Goal: Task Accomplishment & Management: Use online tool/utility

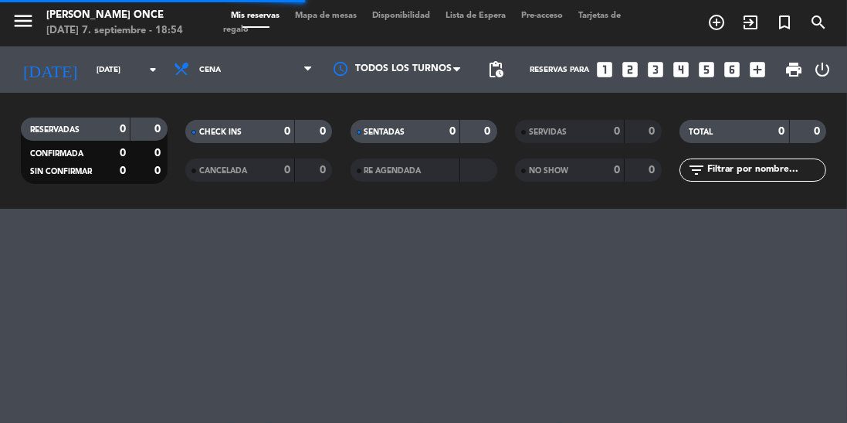
click at [443, 79] on div at bounding box center [398, 69] width 154 height 35
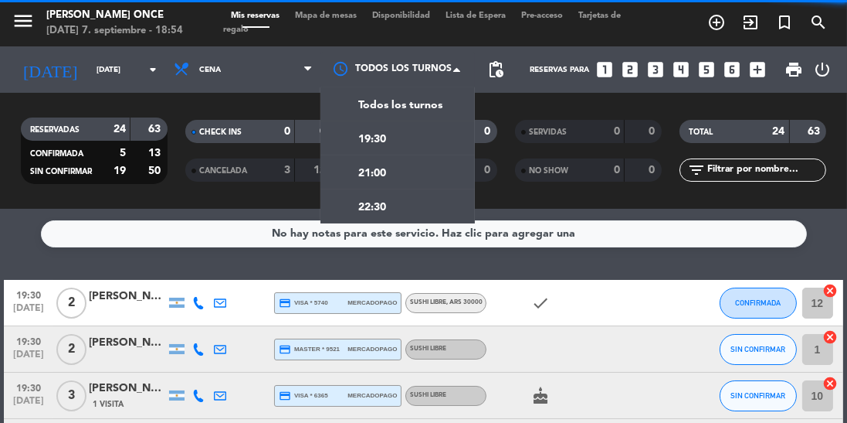
click at [436, 137] on div "19:30" at bounding box center [398, 138] width 154 height 34
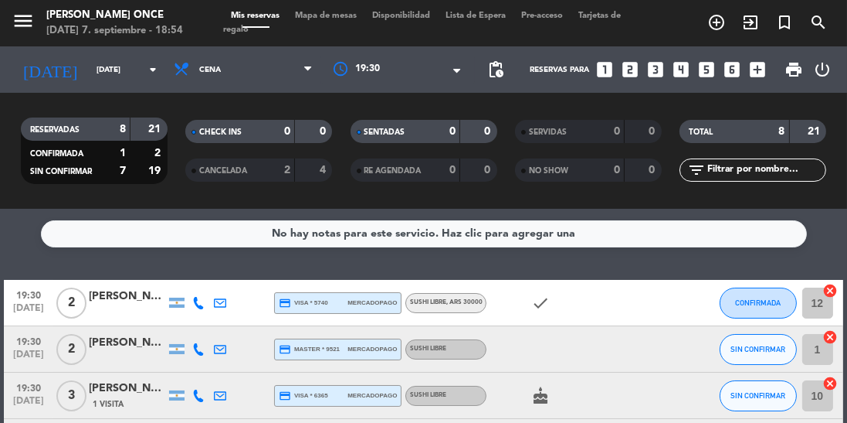
click at [431, 81] on div at bounding box center [398, 70] width 154 height 28
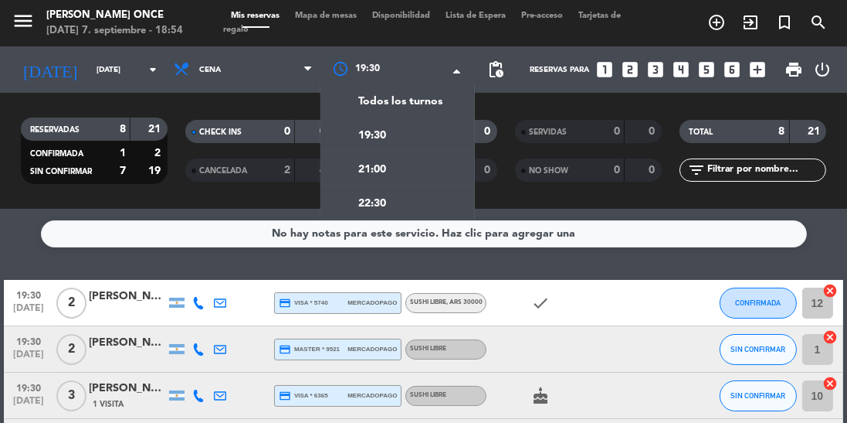
click at [413, 182] on div "21:00" at bounding box center [398, 168] width 154 height 34
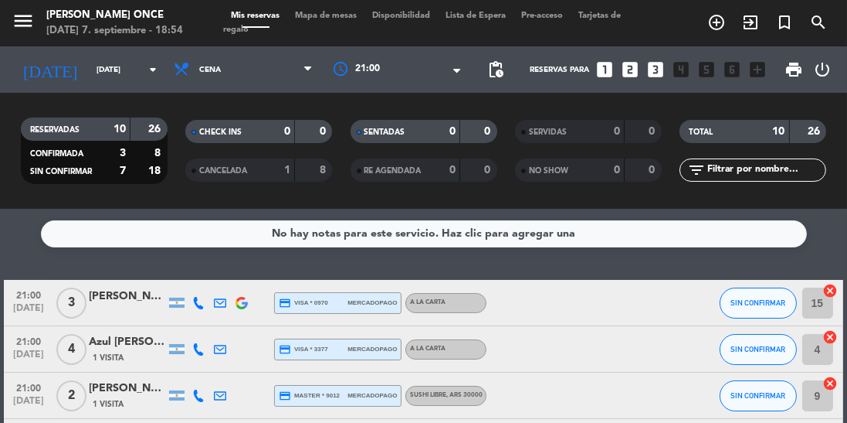
click at [426, 82] on div at bounding box center [398, 70] width 154 height 28
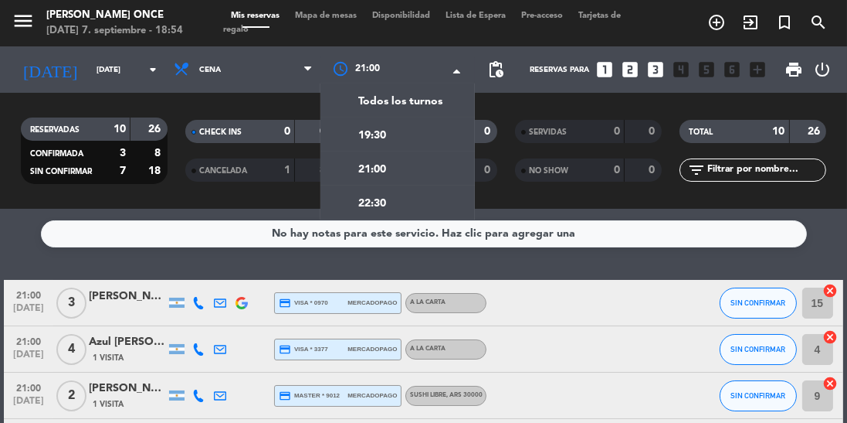
click at [381, 216] on div "22:30" at bounding box center [398, 202] width 154 height 34
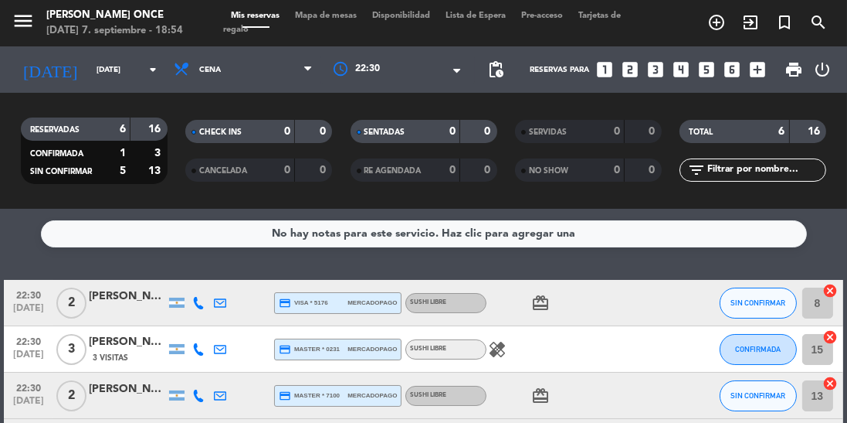
click at [422, 68] on div at bounding box center [398, 70] width 154 height 28
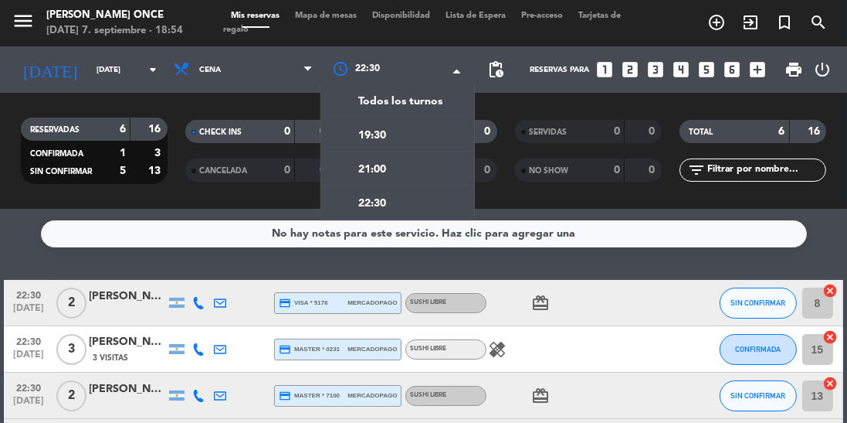
click at [433, 111] on div "Todos los turnos" at bounding box center [398, 100] width 154 height 34
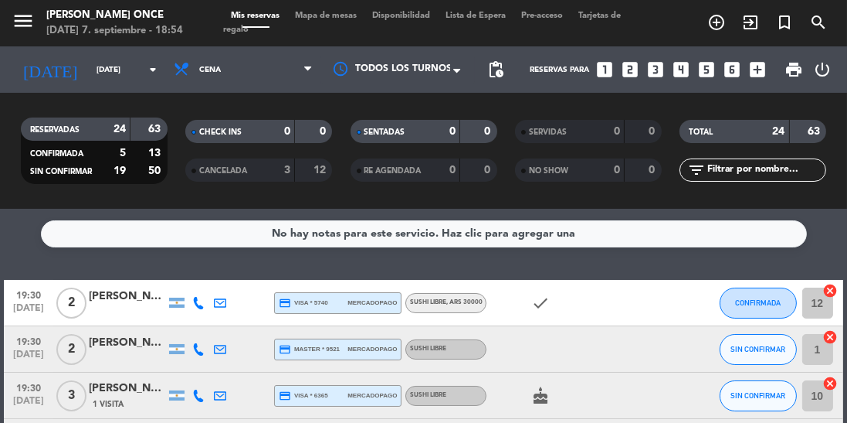
click at [541, 303] on icon "check" at bounding box center [540, 303] width 19 height 19
click at [545, 314] on div "check" at bounding box center [552, 303] width 130 height 46
click at [597, 315] on div "check THANKYOU" at bounding box center [552, 303] width 130 height 46
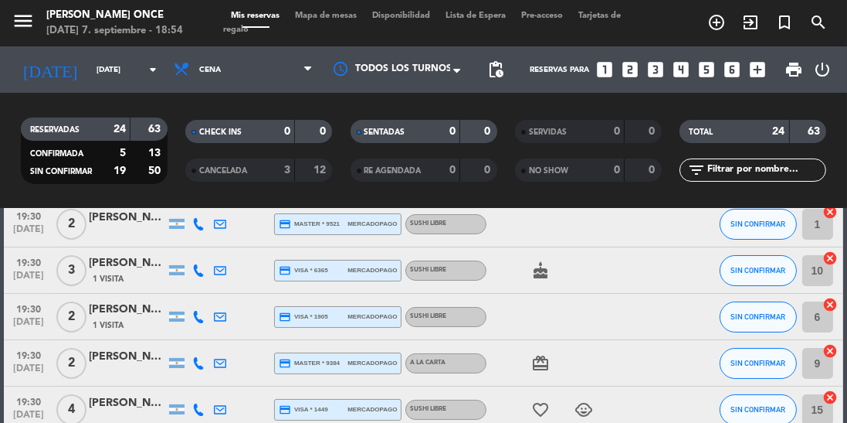
scroll to position [137, 0]
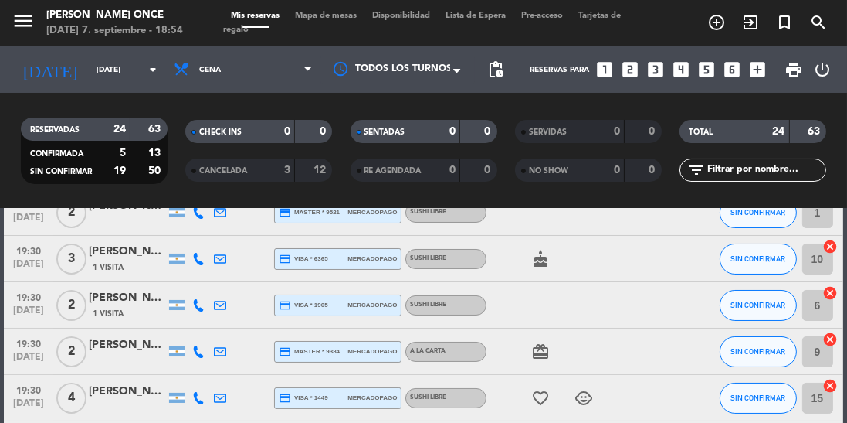
click at [538, 255] on icon "cake" at bounding box center [540, 258] width 19 height 19
click at [541, 355] on icon "card_giftcard" at bounding box center [540, 351] width 19 height 19
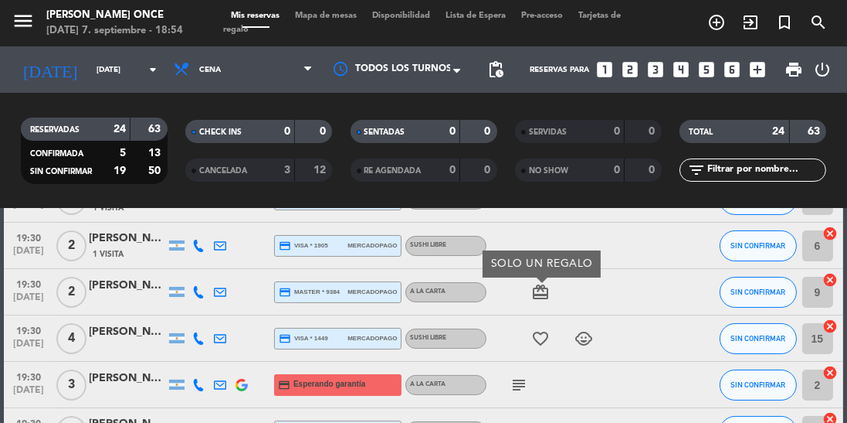
scroll to position [206, 0]
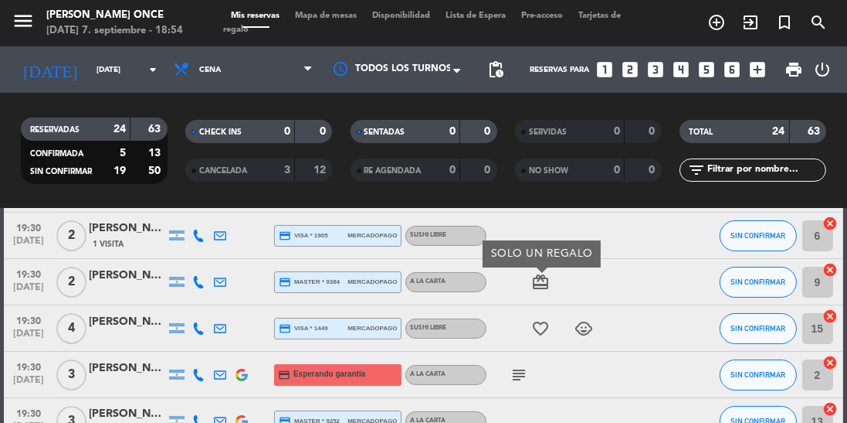
click at [545, 329] on icon "favorite_border" at bounding box center [540, 328] width 19 height 19
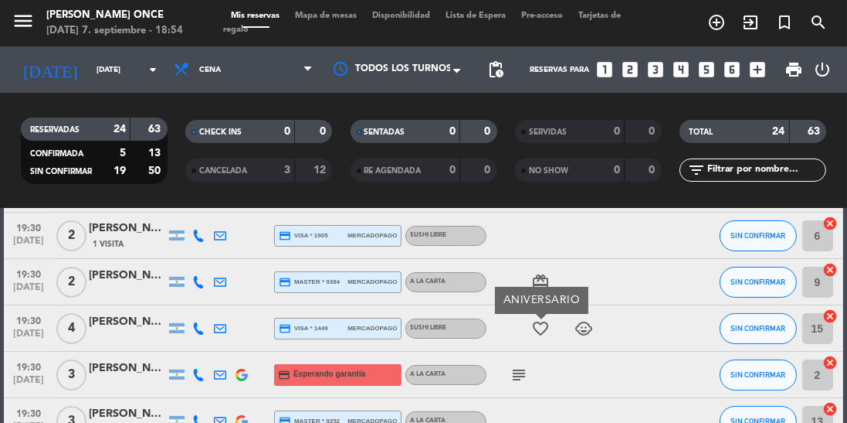
click at [585, 321] on icon "child_care" at bounding box center [584, 328] width 19 height 19
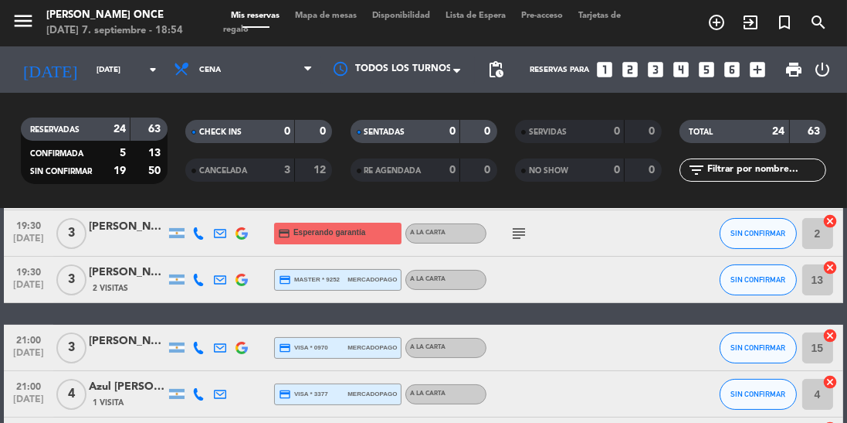
scroll to position [350, 0]
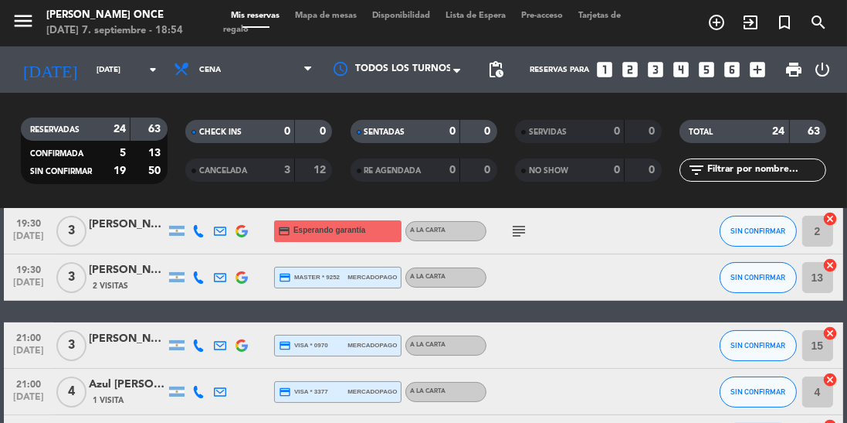
click at [526, 226] on icon "subject" at bounding box center [519, 231] width 19 height 19
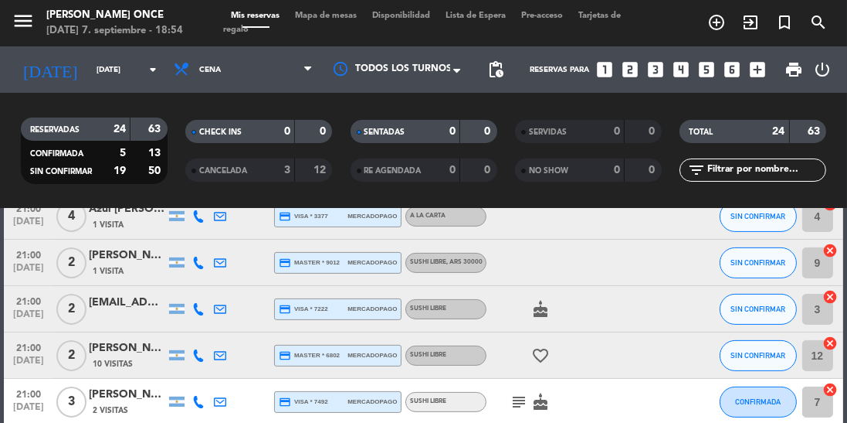
scroll to position [526, 0]
click at [548, 308] on icon "cake" at bounding box center [540, 308] width 19 height 19
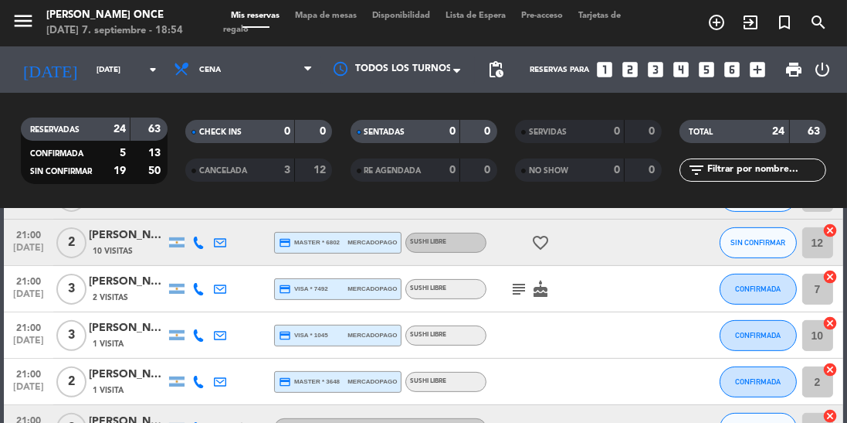
click at [548, 247] on icon "favorite_border" at bounding box center [540, 242] width 19 height 19
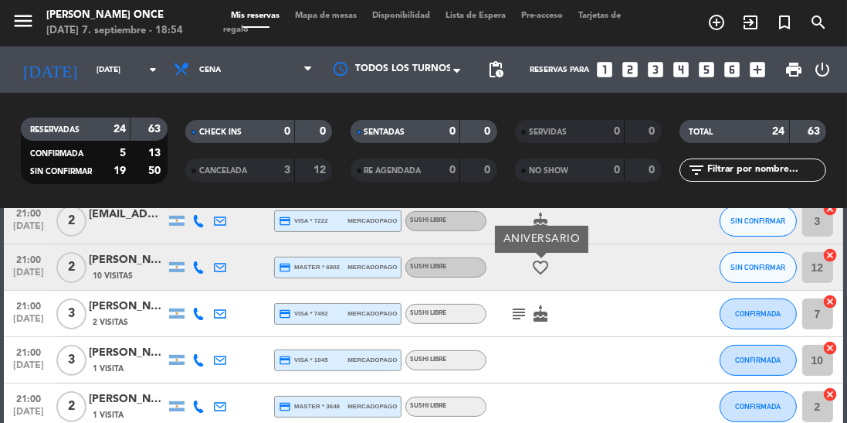
scroll to position [617, 0]
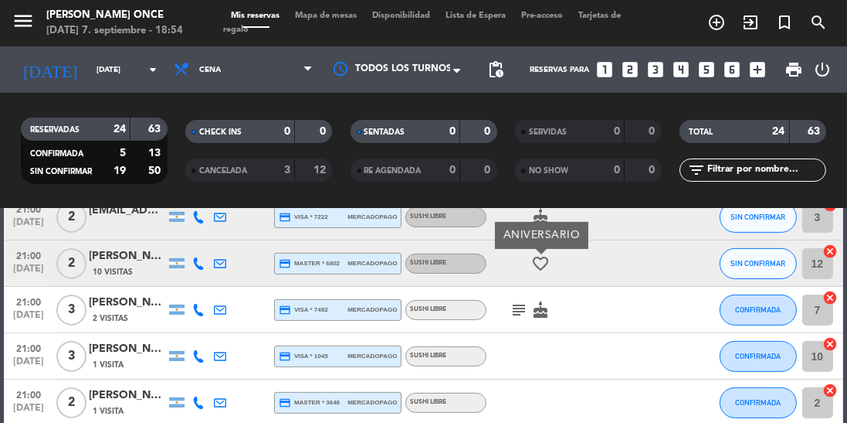
click at [517, 302] on icon "subject" at bounding box center [519, 309] width 19 height 19
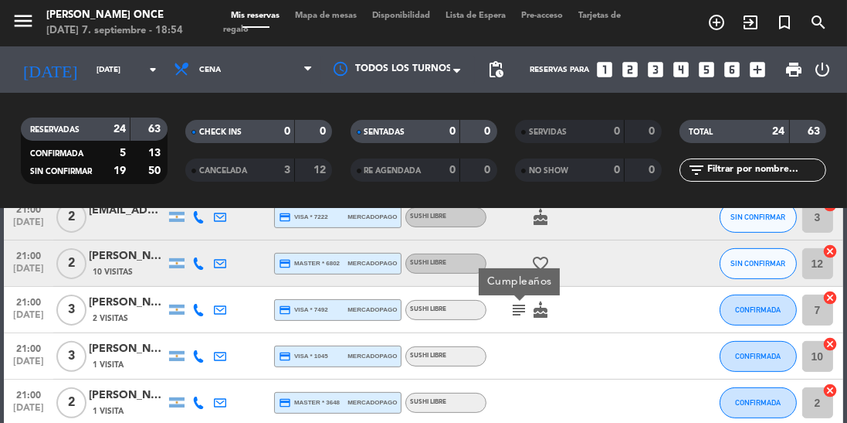
click at [547, 317] on icon "cake" at bounding box center [540, 309] width 19 height 19
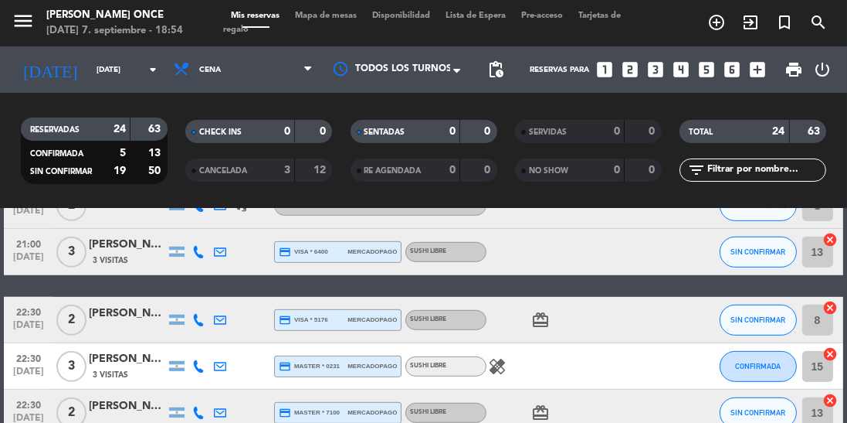
scroll to position [863, 0]
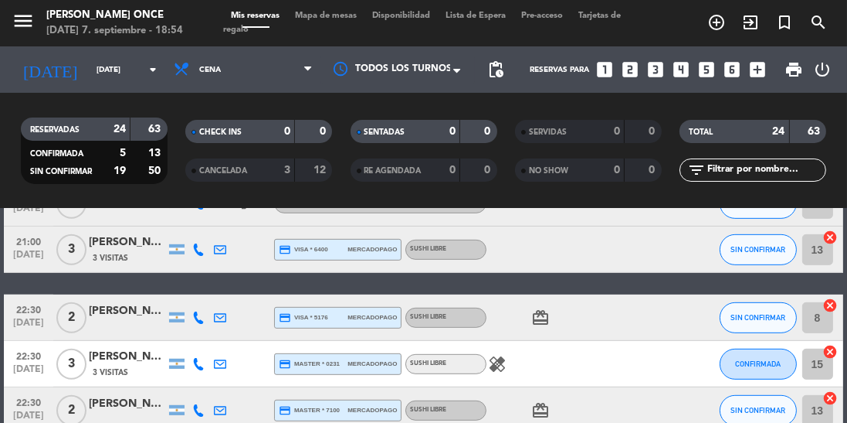
click at [539, 324] on icon "card_giftcard" at bounding box center [540, 317] width 19 height 19
click at [499, 362] on icon "healing" at bounding box center [497, 364] width 19 height 19
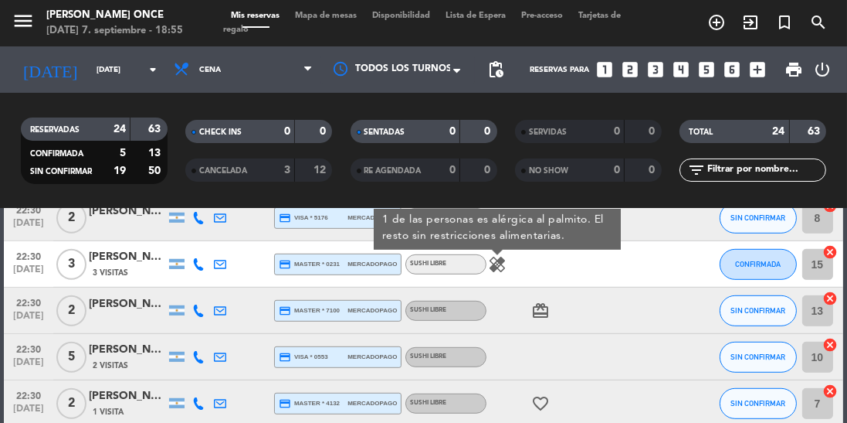
click at [538, 303] on icon "card_giftcard" at bounding box center [540, 310] width 19 height 19
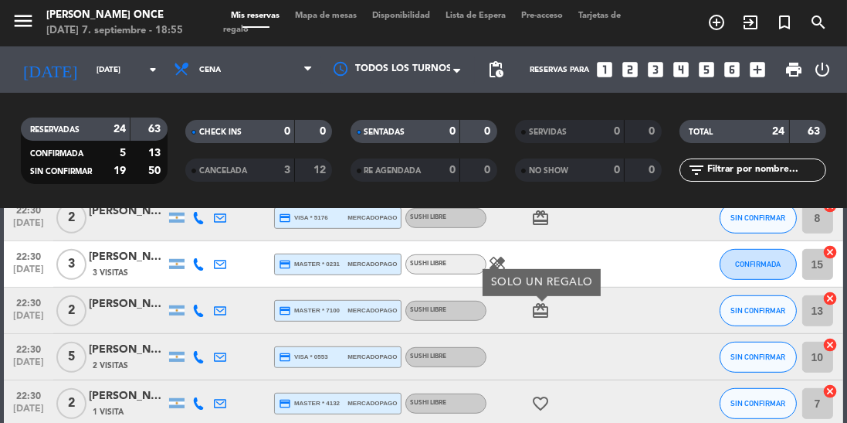
scroll to position [1015, 0]
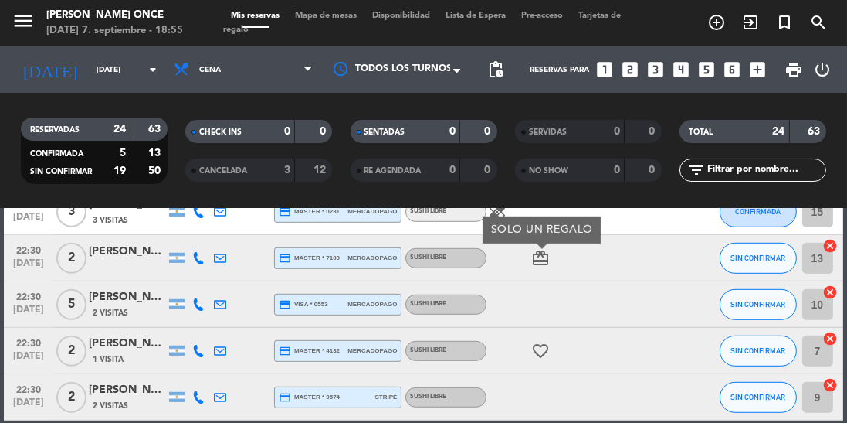
click at [540, 355] on icon "favorite_border" at bounding box center [540, 350] width 19 height 19
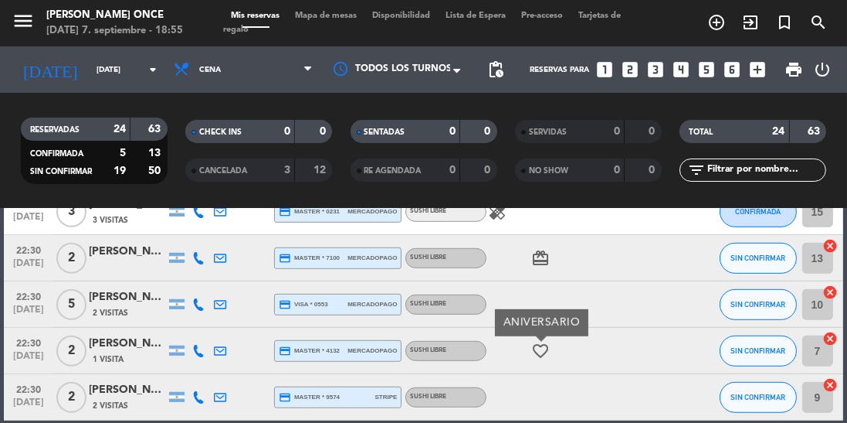
click at [603, 321] on div at bounding box center [552, 304] width 130 height 46
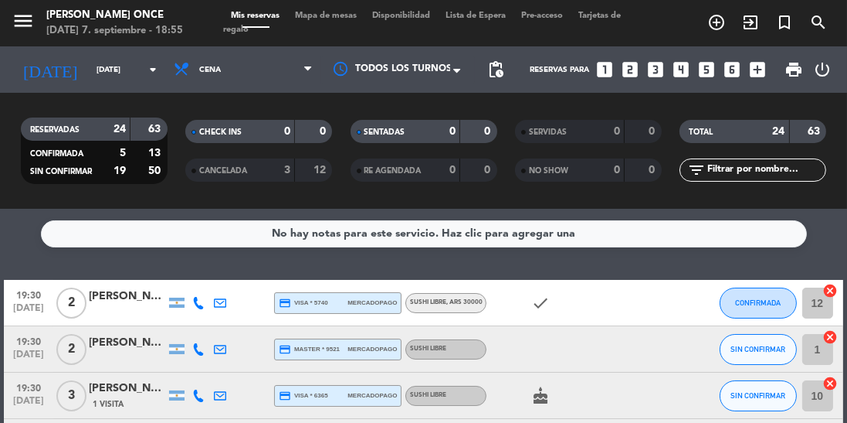
scroll to position [43, 0]
click at [542, 386] on icon "cake" at bounding box center [540, 395] width 19 height 19
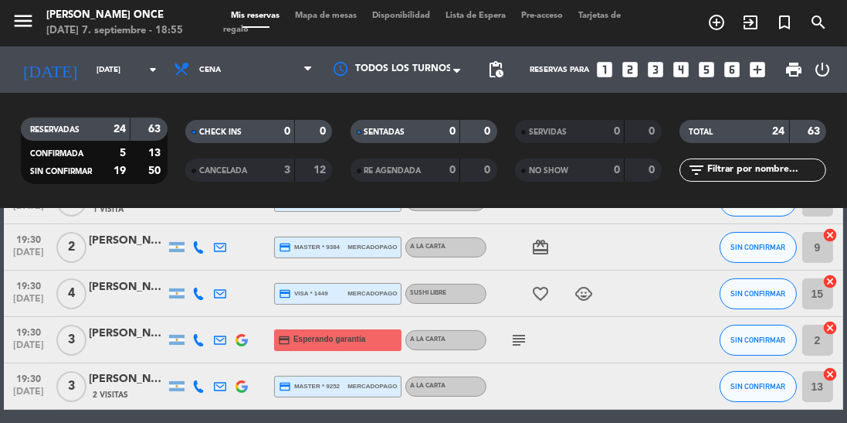
scroll to position [213, 0]
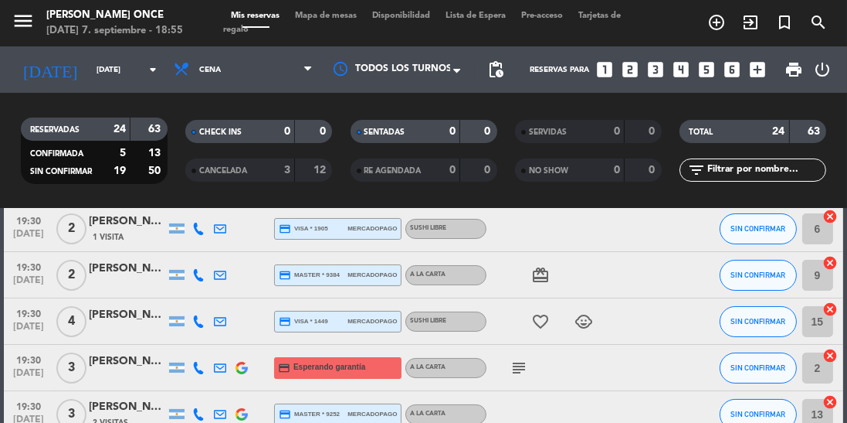
click at [538, 266] on icon "card_giftcard" at bounding box center [540, 275] width 19 height 19
click at [547, 312] on icon "favorite_border" at bounding box center [540, 321] width 19 height 19
click at [518, 358] on icon "subject" at bounding box center [519, 367] width 19 height 19
click at [579, 312] on icon "child_care" at bounding box center [584, 321] width 19 height 19
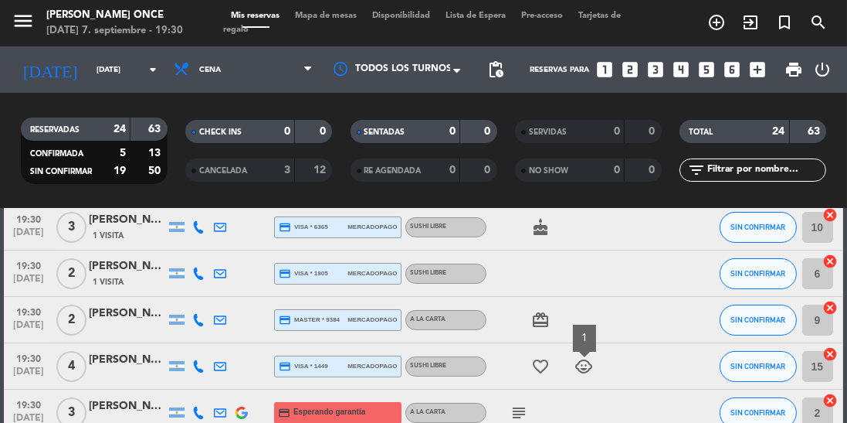
scroll to position [168, 0]
click at [775, 324] on button "SIN CONFIRMAR" at bounding box center [758, 319] width 77 height 31
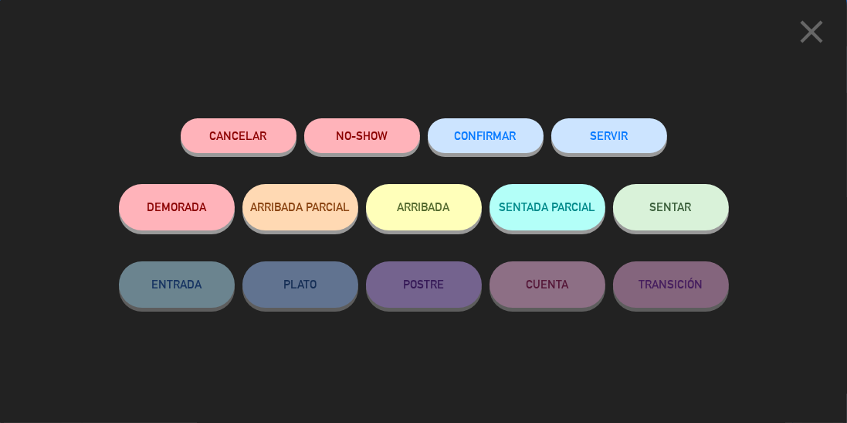
click at [630, 137] on button "SERVIR" at bounding box center [610, 135] width 116 height 35
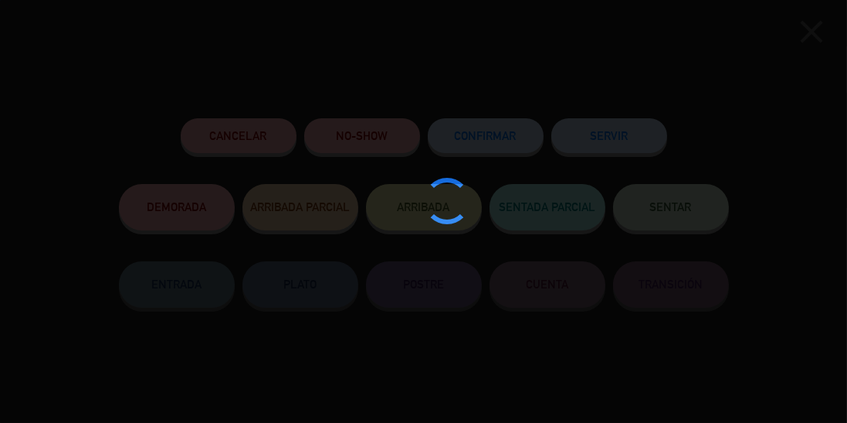
type input "6"
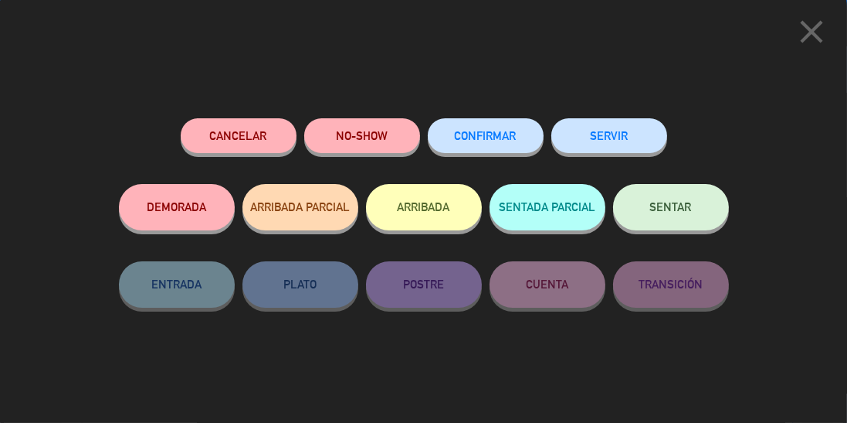
click at [631, 142] on button "SERVIR" at bounding box center [610, 135] width 116 height 35
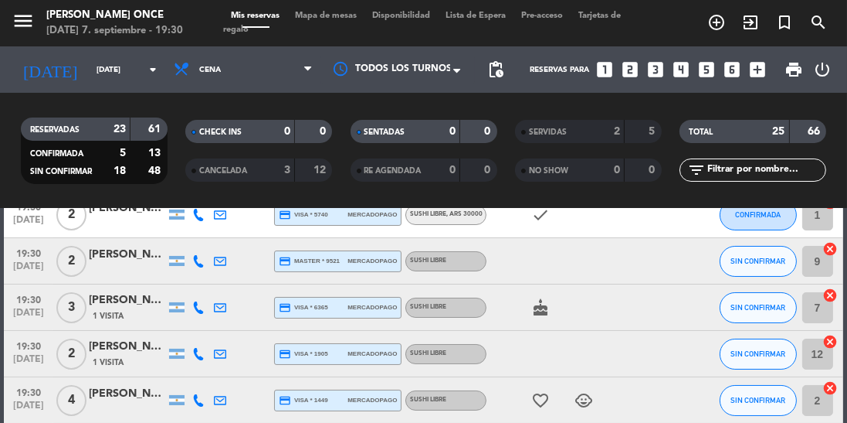
scroll to position [149, 0]
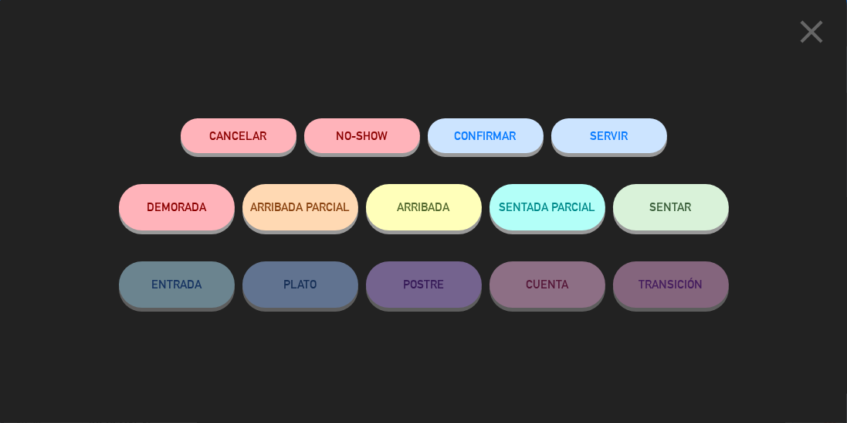
click at [640, 137] on button "SERVIR" at bounding box center [610, 135] width 116 height 35
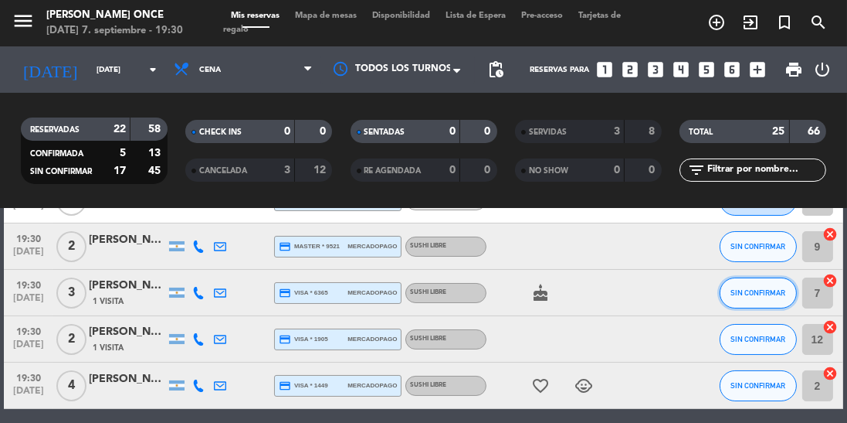
click at [772, 295] on span "SIN CONFIRMAR" at bounding box center [758, 292] width 55 height 8
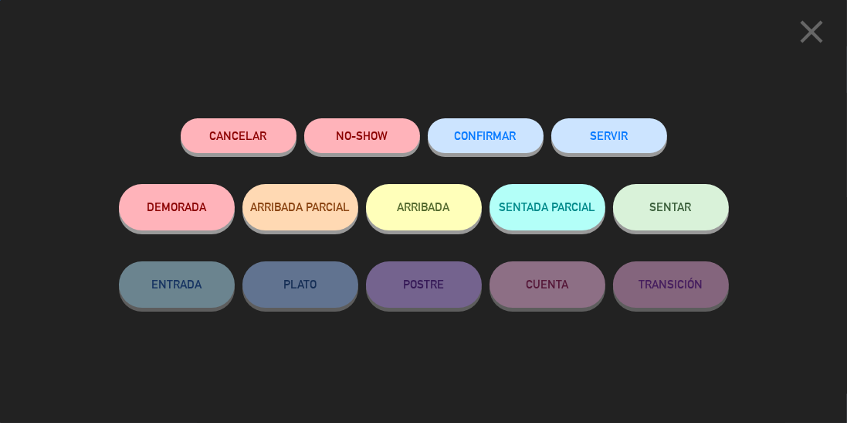
click at [626, 148] on button "SERVIR" at bounding box center [610, 135] width 116 height 35
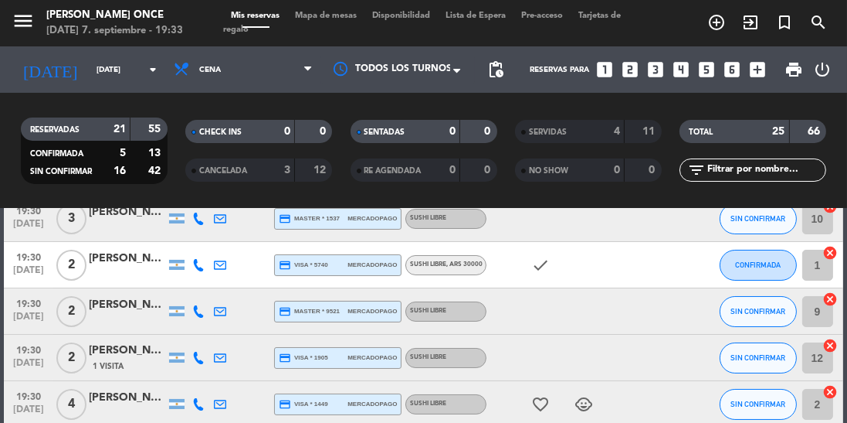
scroll to position [43, 0]
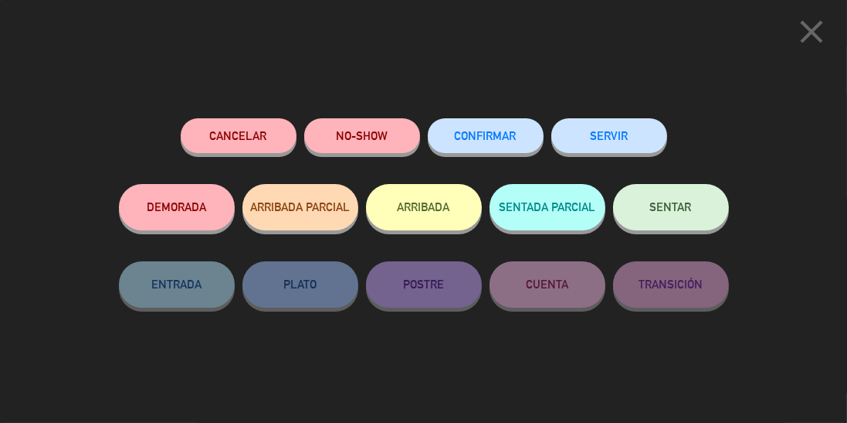
click at [613, 143] on button "SERVIR" at bounding box center [610, 135] width 116 height 35
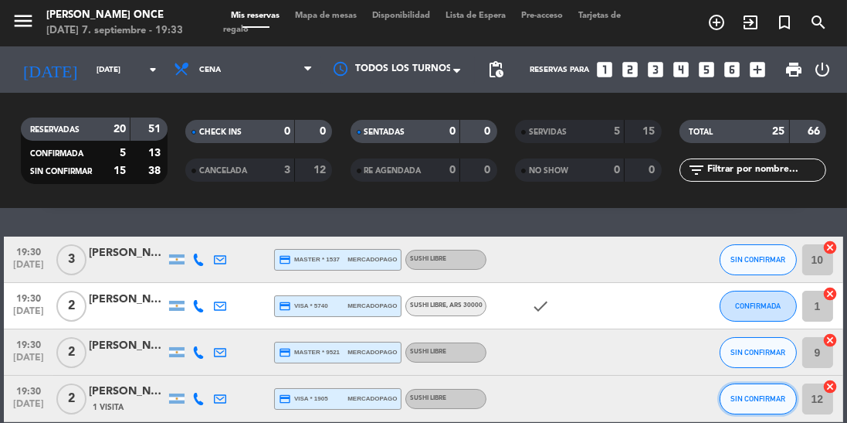
click at [751, 405] on button "SIN CONFIRMAR" at bounding box center [758, 398] width 77 height 31
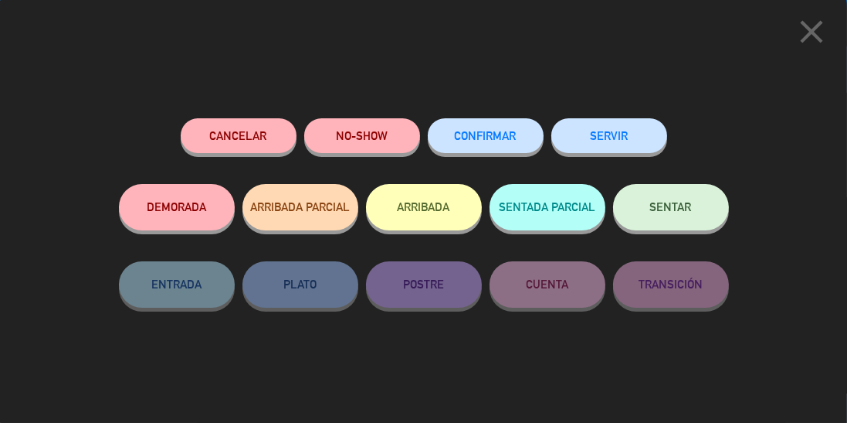
click at [621, 128] on button "SERVIR" at bounding box center [610, 135] width 116 height 35
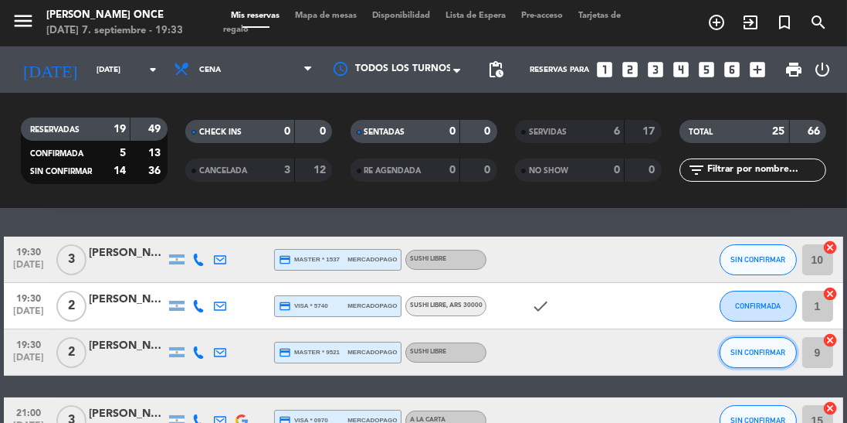
click at [752, 361] on button "SIN CONFIRMAR" at bounding box center [758, 352] width 77 height 31
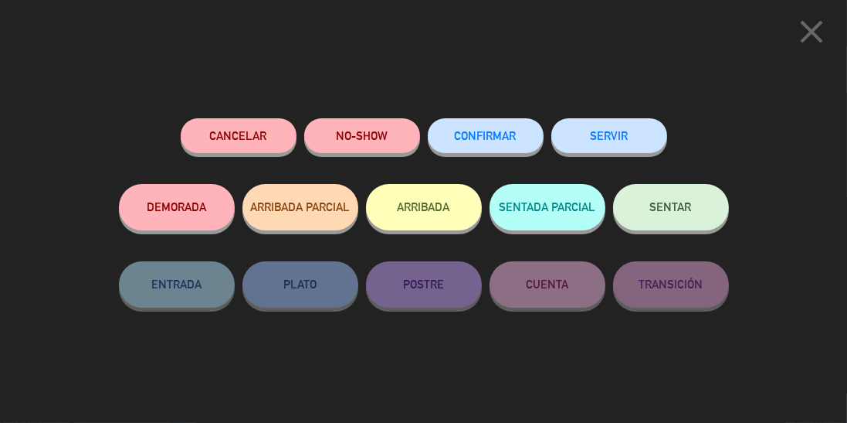
click at [634, 129] on button "SERVIR" at bounding box center [610, 135] width 116 height 35
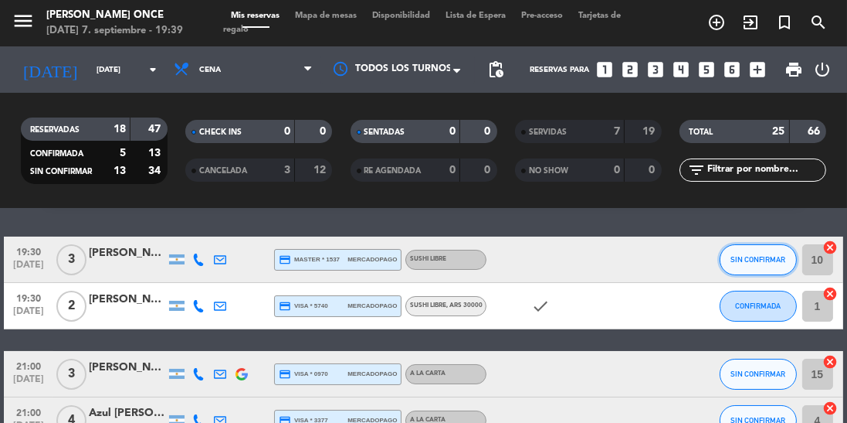
click at [751, 255] on span "SIN CONFIRMAR" at bounding box center [758, 259] width 55 height 8
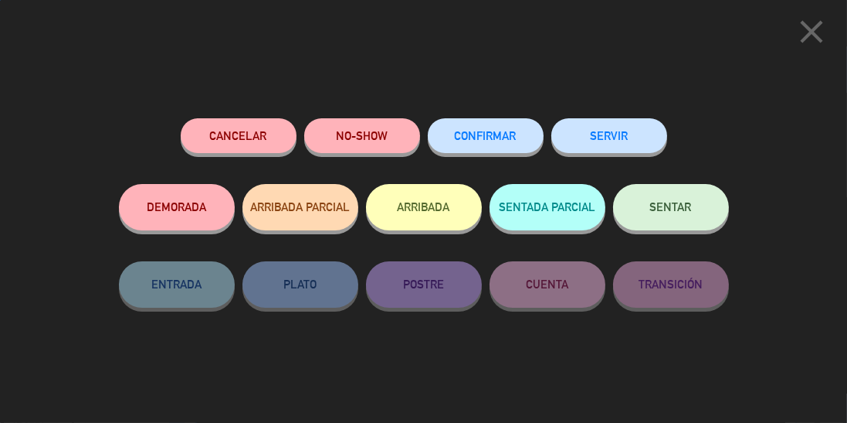
click at [638, 134] on button "SERVIR" at bounding box center [610, 135] width 116 height 35
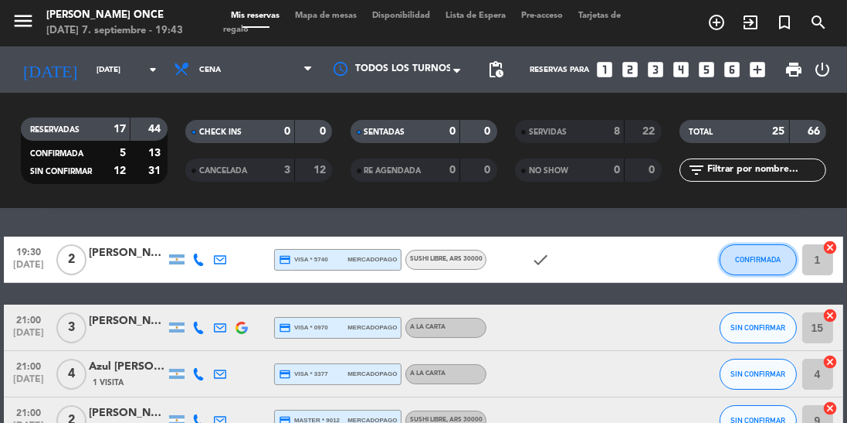
click at [752, 262] on span "CONFIRMADA" at bounding box center [758, 259] width 46 height 8
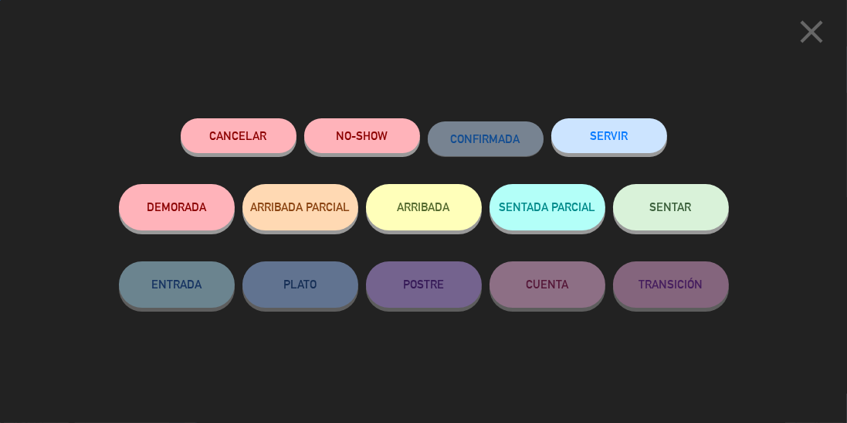
click at [630, 136] on button "SERVIR" at bounding box center [610, 135] width 116 height 35
